Goal: Navigation & Orientation: Understand site structure

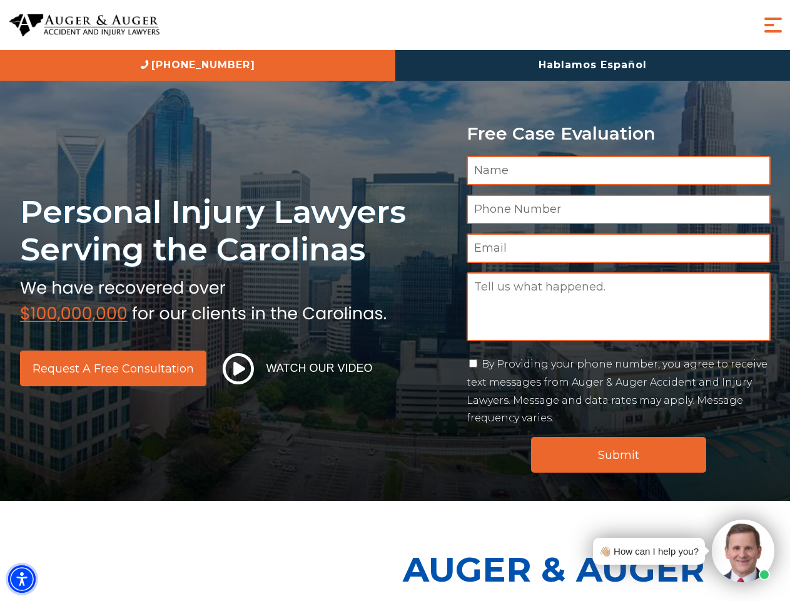
click at [22, 579] on img "Accessibility Menu" at bounding box center [22, 579] width 28 height 28
